Goal: Information Seeking & Learning: Learn about a topic

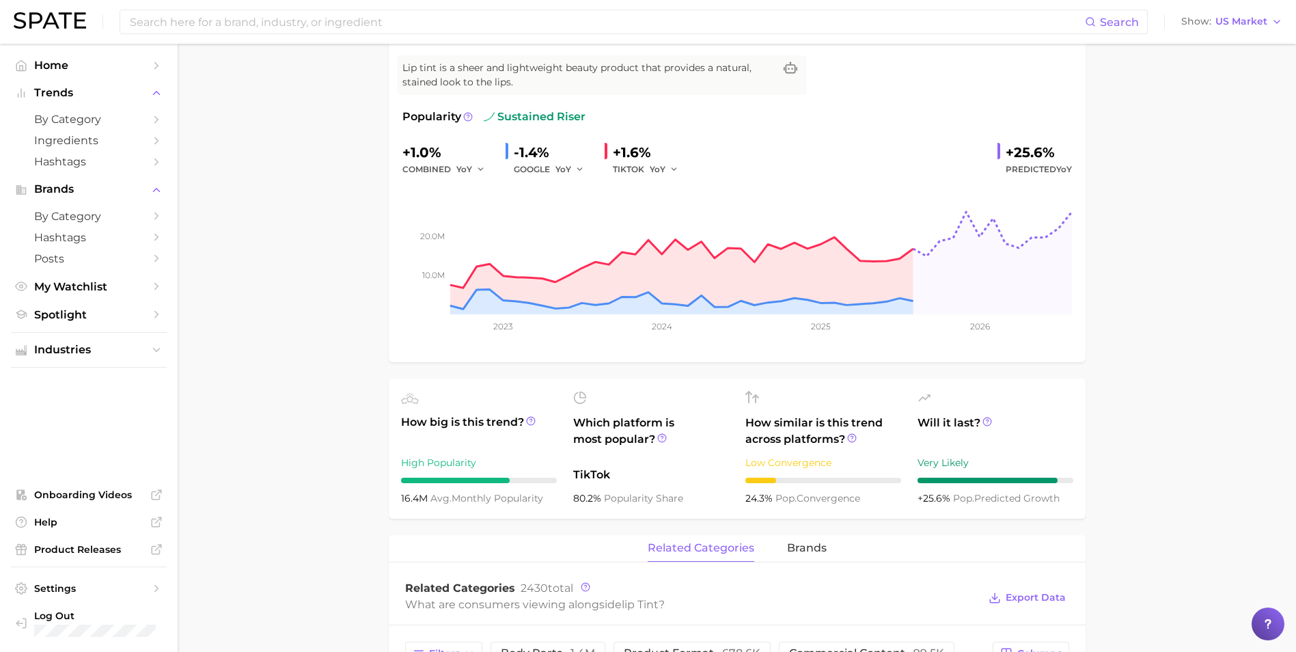
scroll to position [137, 0]
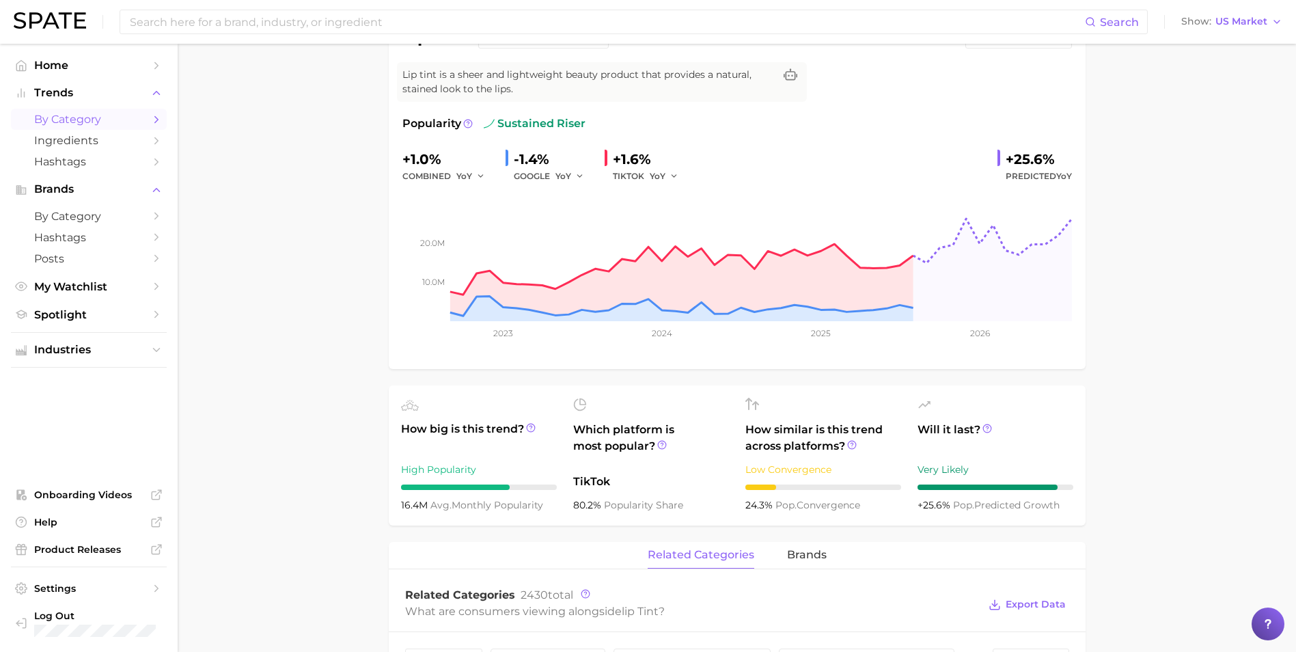
click at [97, 120] on span "by Category" at bounding box center [88, 119] width 109 height 13
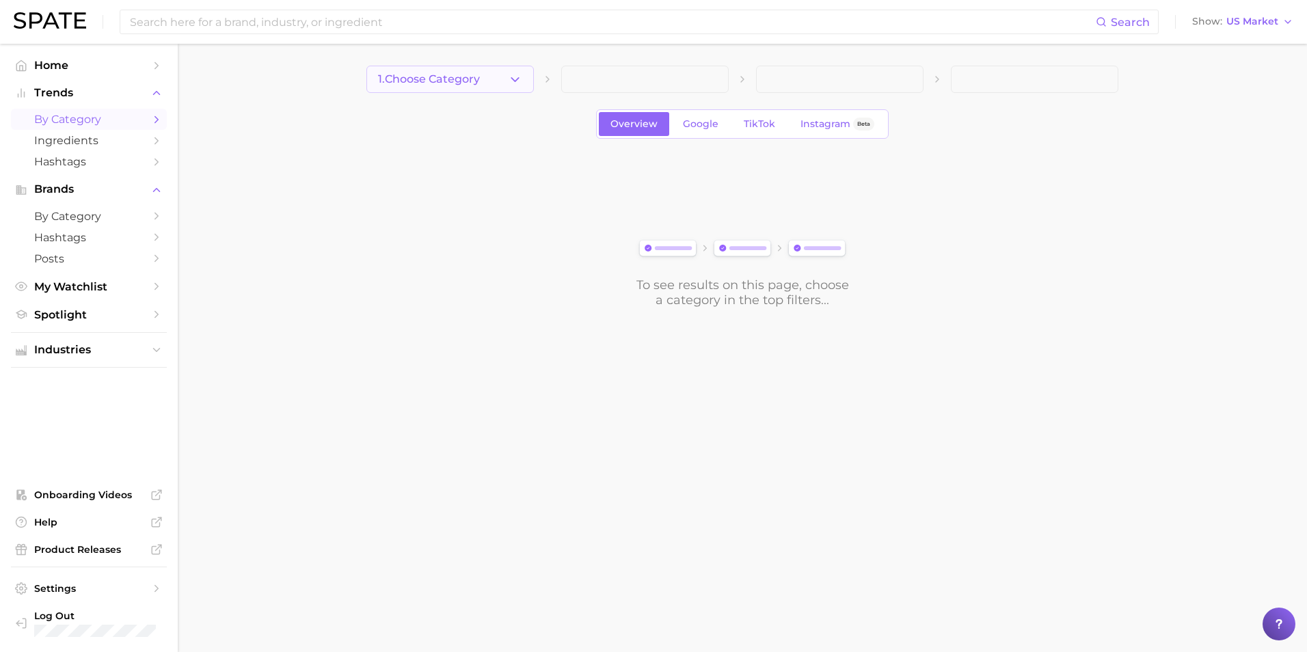
click at [480, 83] on span "1. Choose Category" at bounding box center [429, 79] width 102 height 12
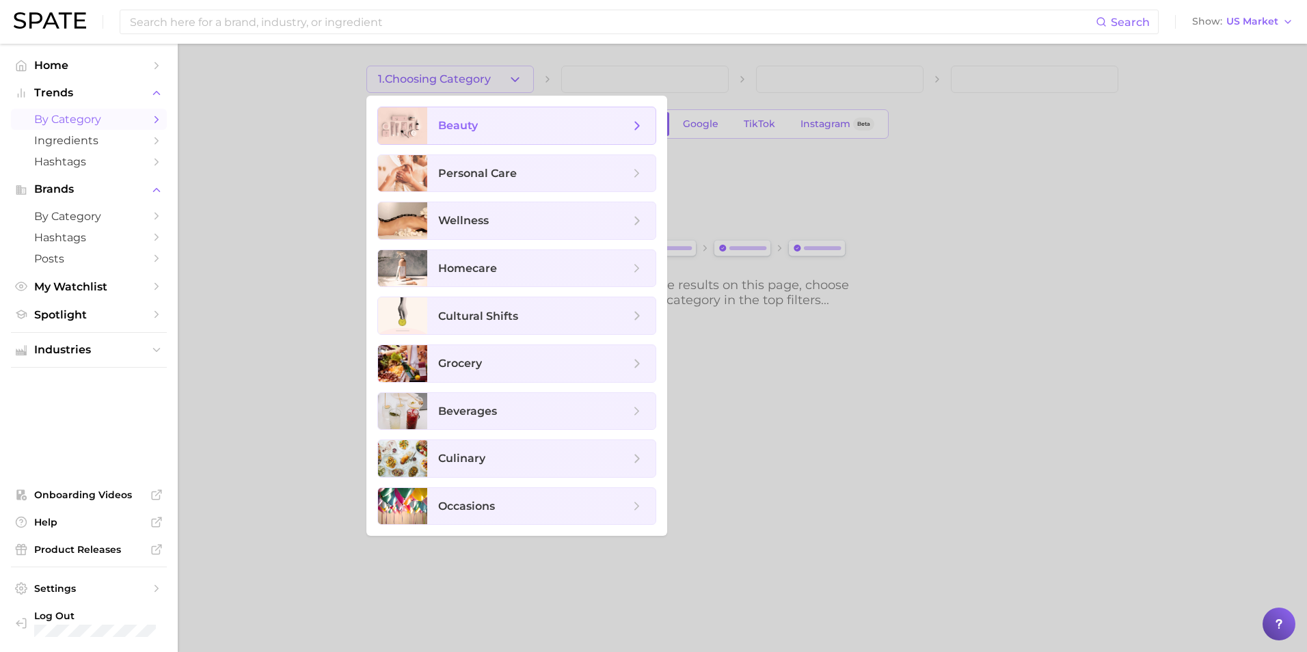
click at [499, 126] on span "beauty" at bounding box center [533, 125] width 191 height 15
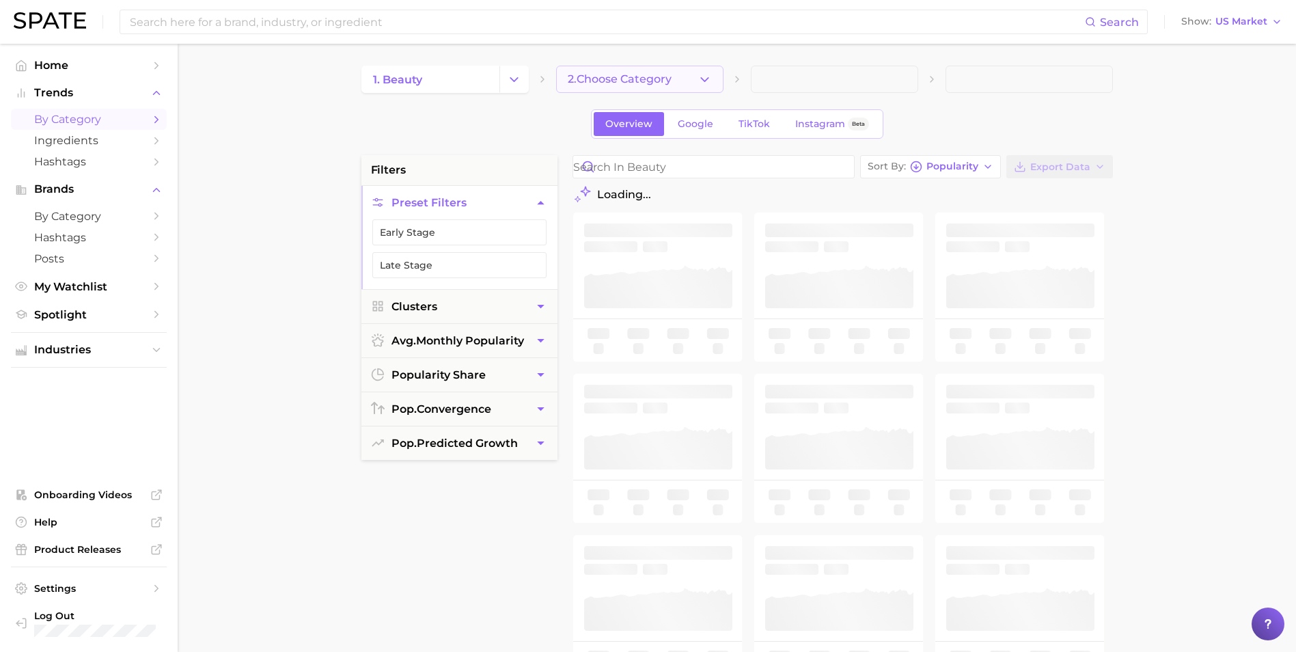
click at [610, 85] on span "2. Choose Category" at bounding box center [620, 79] width 104 height 12
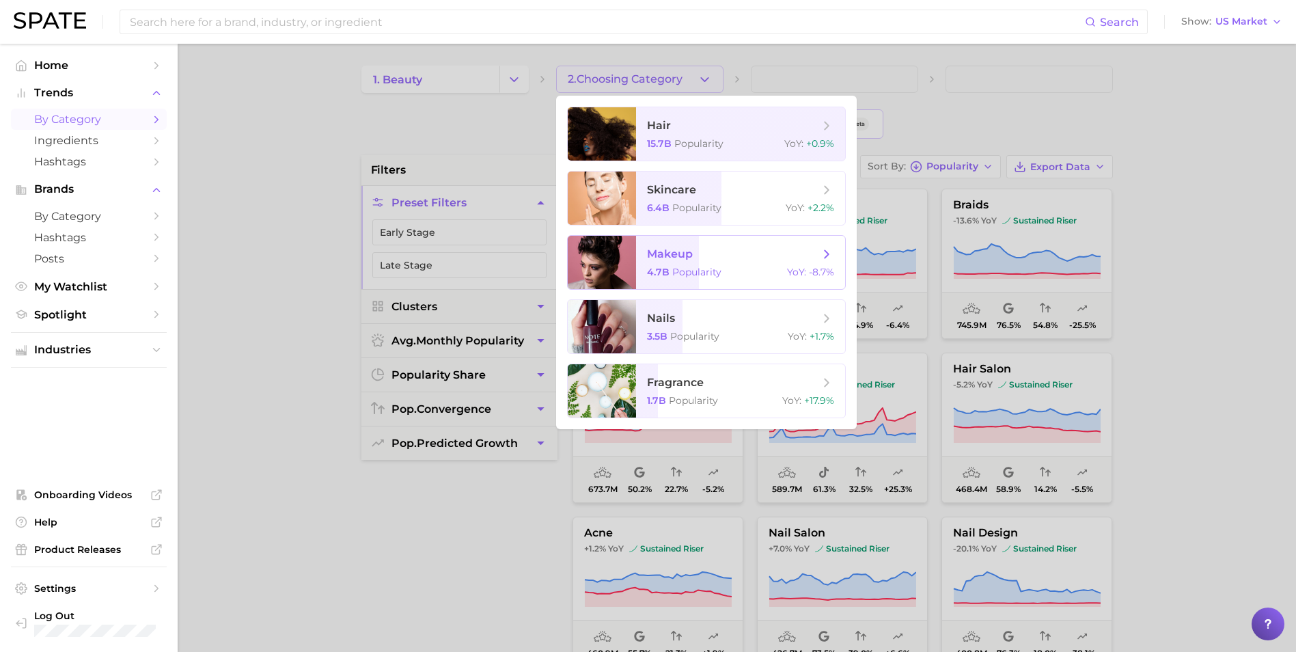
click at [694, 267] on span "Popularity" at bounding box center [696, 272] width 49 height 12
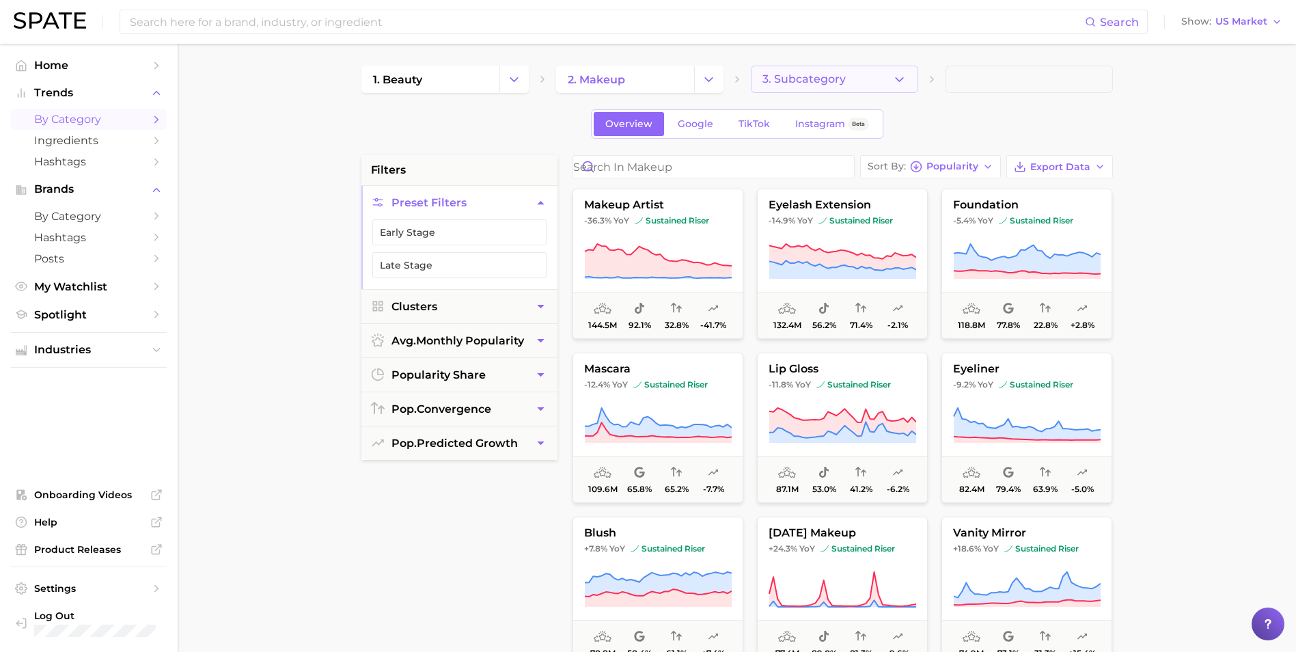
click at [878, 79] on button "3. Subcategory" at bounding box center [834, 79] width 167 height 27
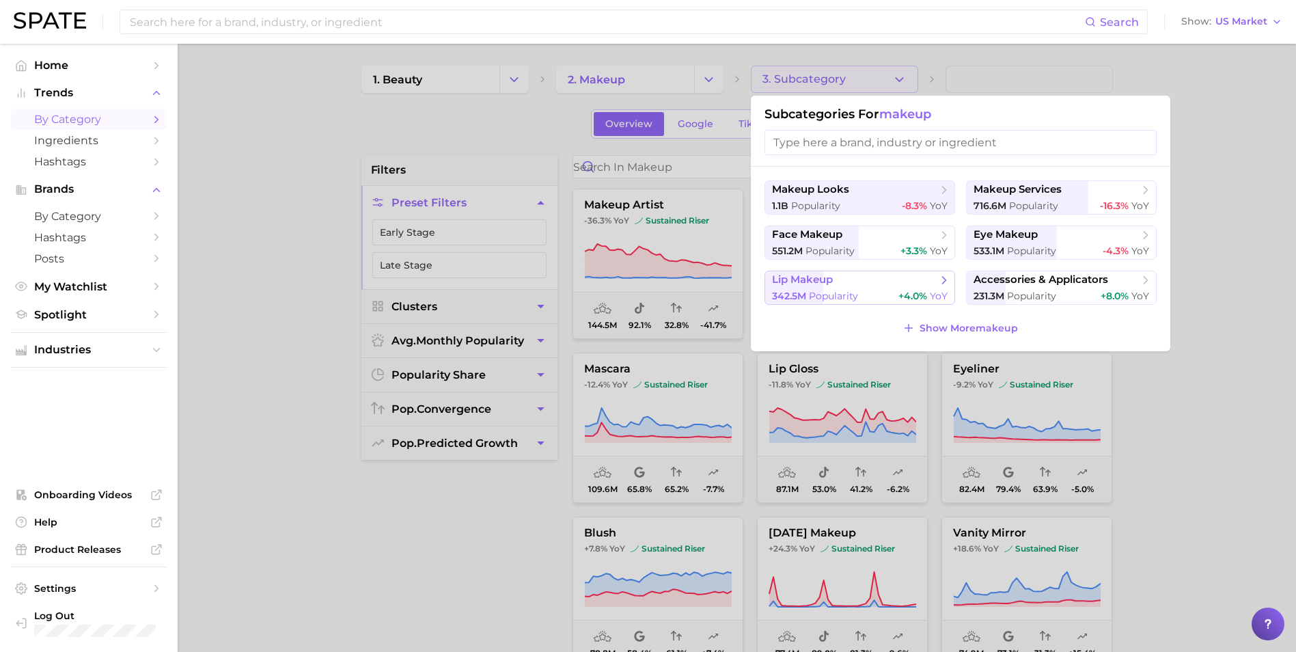
click at [905, 286] on span "lip makeup" at bounding box center [855, 280] width 166 height 14
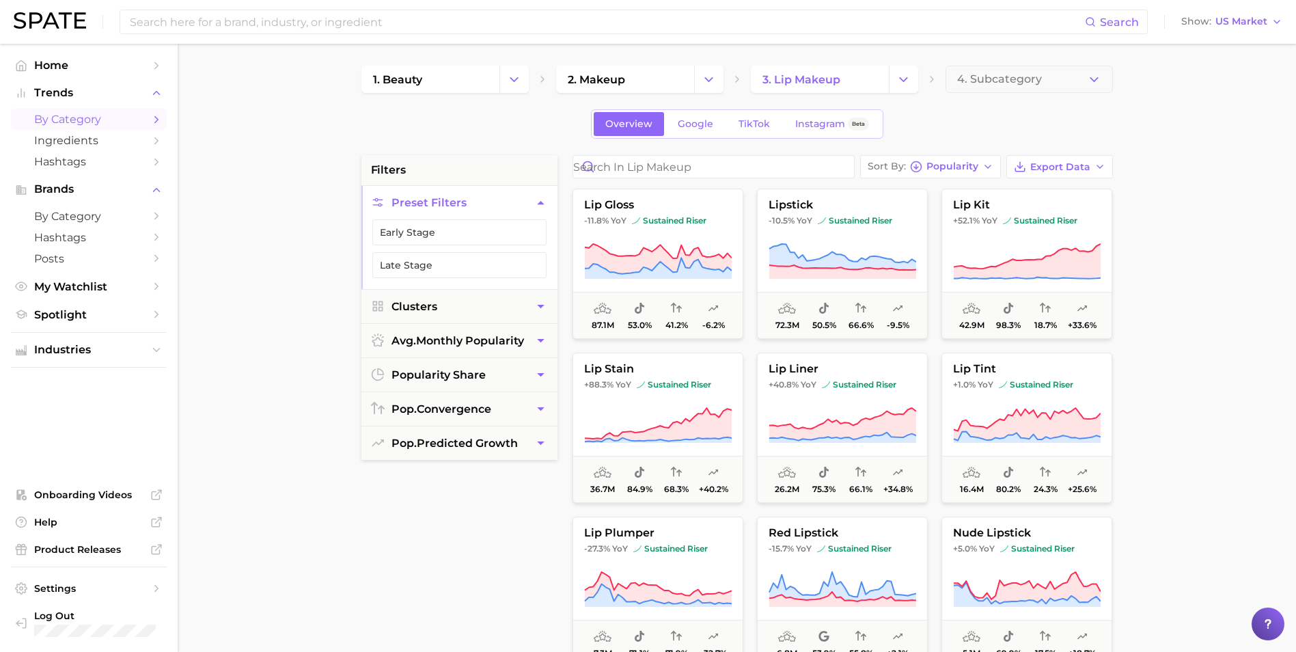
drag, startPoint x: 621, startPoint y: 238, endPoint x: 412, endPoint y: 139, distance: 231.4
click at [412, 139] on div "1. beauty 2. makeup 3. lip makeup 4. Subcategory Overview Google TikTok Instagr…" at bounding box center [738, 539] width 752 height 947
click at [634, 165] on input "Search in lip makeup" at bounding box center [713, 167] width 281 height 22
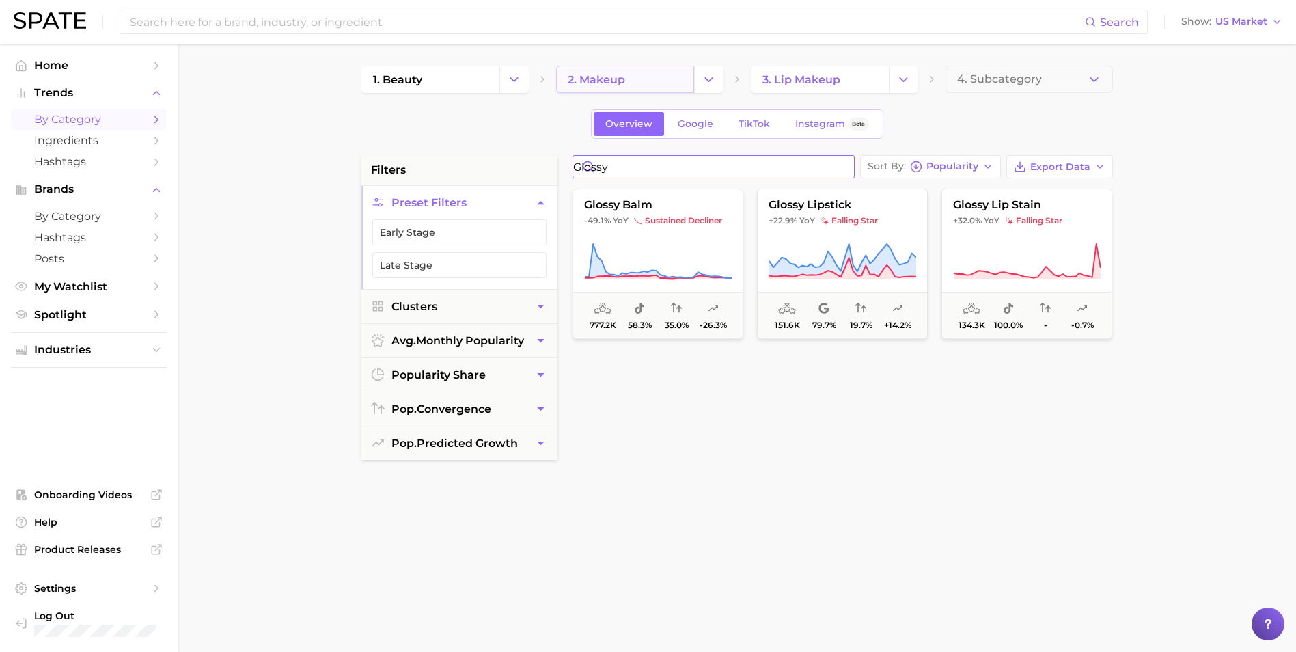
type input "glossy"
click at [669, 84] on link "2. makeup" at bounding box center [625, 79] width 138 height 27
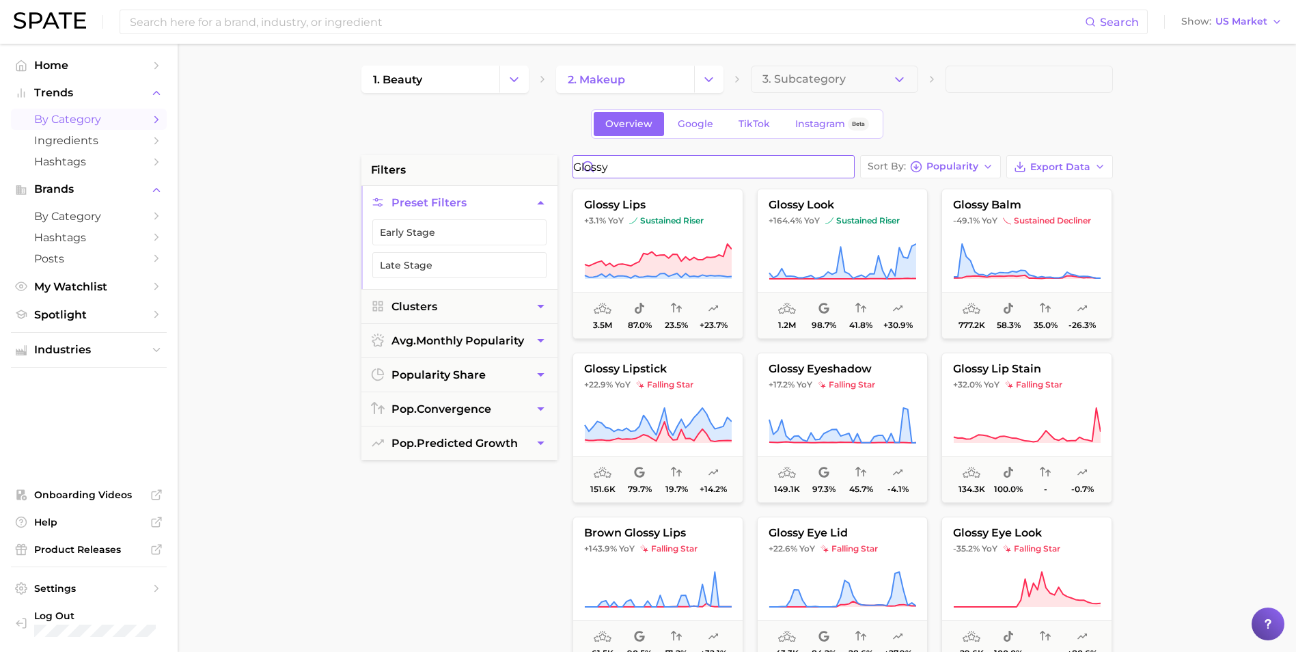
click at [687, 169] on input "glossy" at bounding box center [713, 167] width 281 height 22
click at [718, 239] on button "glossy lips +3.1% YoY sustained riser 3.5m 87.0% 23.5% +23.7%" at bounding box center [658, 264] width 171 height 150
